Goal: Find specific page/section: Find specific page/section

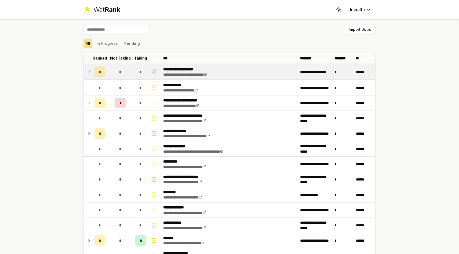
click at [94, 68] on td "*" at bounding box center [99, 71] width 15 height 15
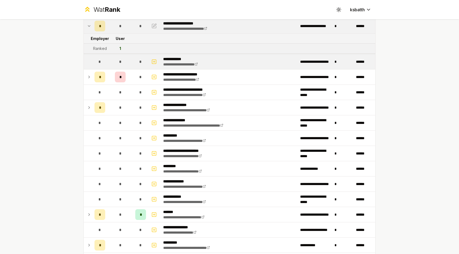
scroll to position [46, 0]
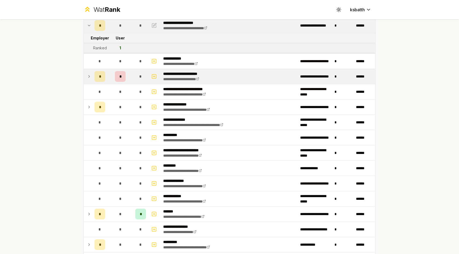
click at [90, 81] on td at bounding box center [88, 76] width 9 height 15
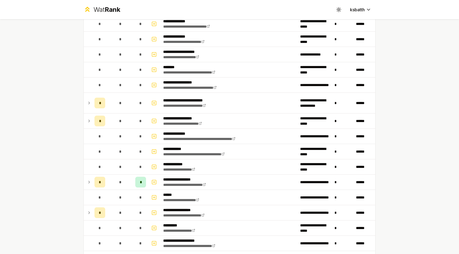
scroll to position [405, 0]
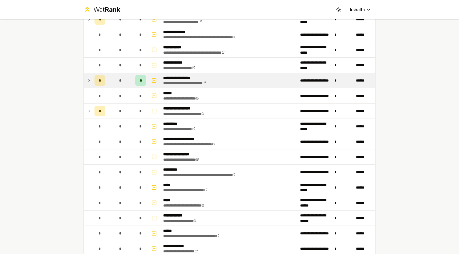
click at [95, 84] on div "*" at bounding box center [100, 80] width 11 height 11
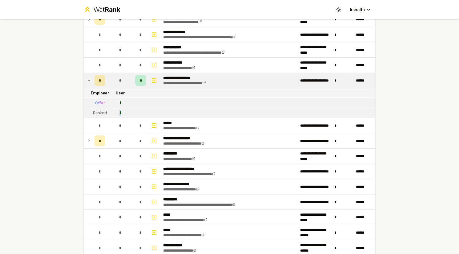
drag, startPoint x: 118, startPoint y: 111, endPoint x: 124, endPoint y: 113, distance: 5.9
click at [124, 113] on td "1" at bounding box center [120, 113] width 26 height 10
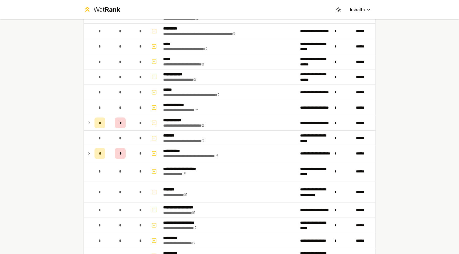
scroll to position [577, 0]
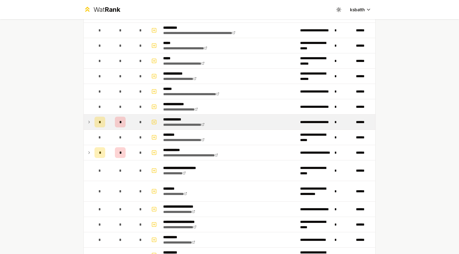
click at [87, 124] on icon at bounding box center [89, 122] width 4 height 6
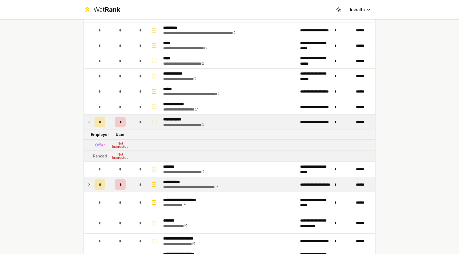
click at [95, 185] on div "*" at bounding box center [100, 184] width 11 height 11
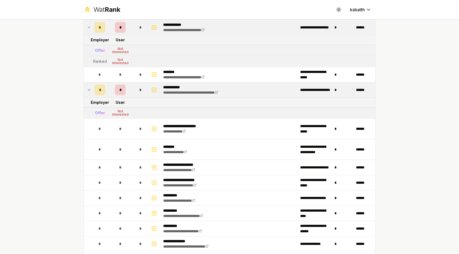
scroll to position [845, 0]
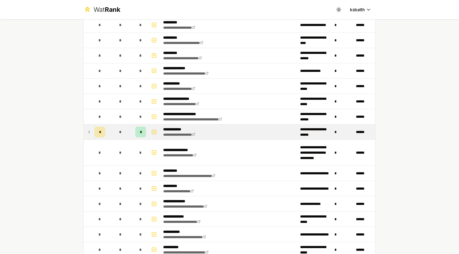
click at [90, 132] on icon at bounding box center [89, 132] width 4 height 6
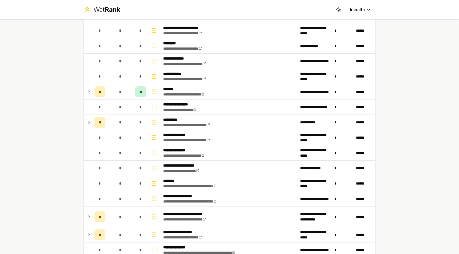
scroll to position [0, 0]
